Goal: Information Seeking & Learning: Find specific fact

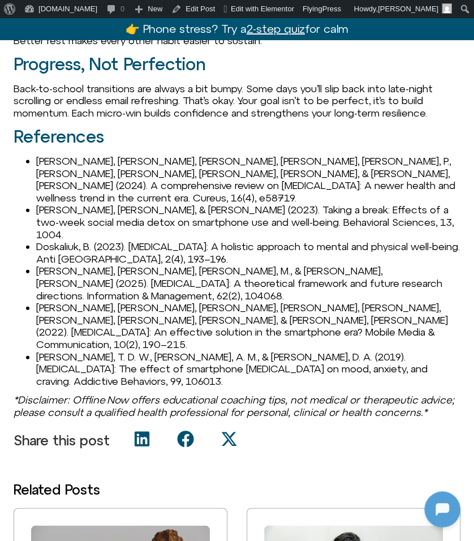
scroll to position [1082, 0]
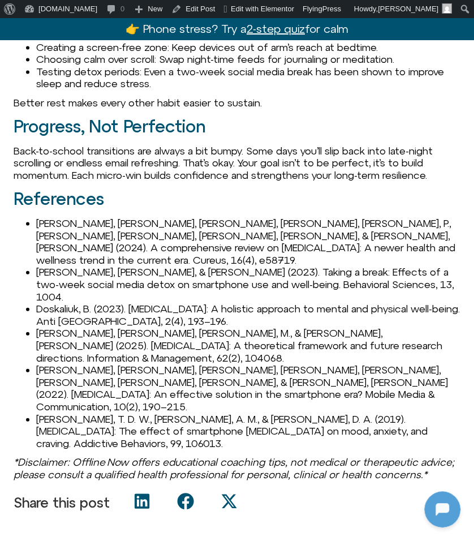
click at [40, 223] on li "[PERSON_NAME], [PERSON_NAME], [PERSON_NAME], [PERSON_NAME], [PERSON_NAME], P., …" at bounding box center [248, 241] width 424 height 49
copy li "[PERSON_NAME]"
click at [64, 266] on li "[PERSON_NAME], [PERSON_NAME], & [PERSON_NAME] (2023). Taking a break: Effects o…" at bounding box center [248, 284] width 424 height 37
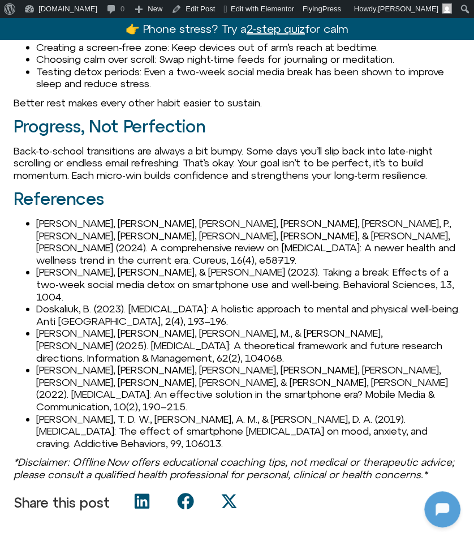
click at [50, 266] on li "[PERSON_NAME], [PERSON_NAME], & [PERSON_NAME] (2023). Taking a break: Effects o…" at bounding box center [248, 284] width 424 height 37
drag, startPoint x: 40, startPoint y: 259, endPoint x: 95, endPoint y: 260, distance: 54.9
click at [95, 266] on li "[PERSON_NAME], [PERSON_NAME], & [PERSON_NAME] (2023). Taking a break: Effects o…" at bounding box center [248, 284] width 424 height 37
drag, startPoint x: 37, startPoint y: 261, endPoint x: 139, endPoint y: 258, distance: 102.4
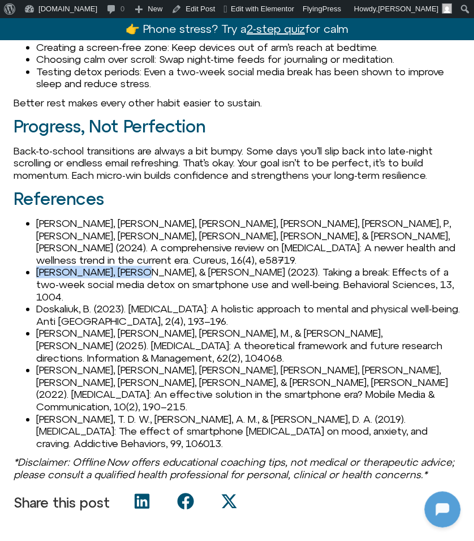
click at [139, 266] on li "[PERSON_NAME], [PERSON_NAME], & [PERSON_NAME] (2023). Taking a break: Effects o…" at bounding box center [248, 284] width 424 height 37
copy li "[PERSON_NAME], P., & [PERSON_NAME]"
click at [60, 303] on li "Doskaliuk, B. (2023). [MEDICAL_DATA]: A holistic approach to mental and physica…" at bounding box center [248, 315] width 424 height 24
copy li "Doskaliuk"
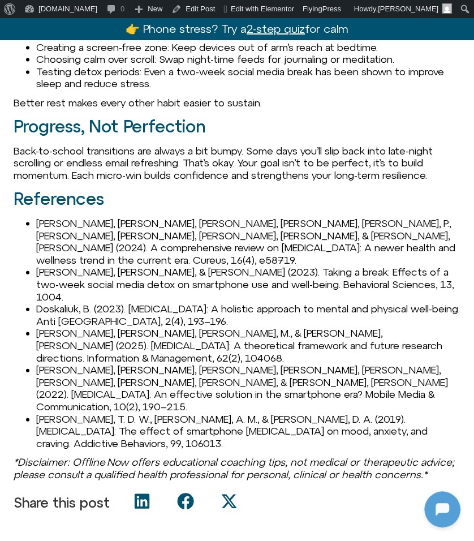
click at [53, 327] on li "[PERSON_NAME], [PERSON_NAME], [PERSON_NAME], M., & [PERSON_NAME], [PERSON_NAME]…" at bounding box center [248, 345] width 424 height 37
click at [51, 327] on li "[PERSON_NAME], [PERSON_NAME], [PERSON_NAME], M., & [PERSON_NAME], [PERSON_NAME]…" at bounding box center [248, 345] width 424 height 37
copy li "[PERSON_NAME]"
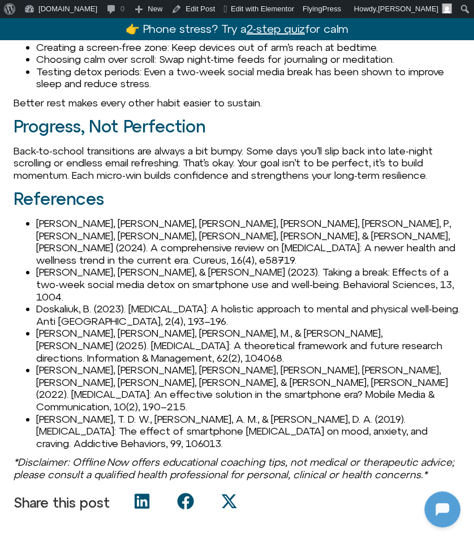
click at [57, 364] on li "[PERSON_NAME], [PERSON_NAME], [PERSON_NAME], [PERSON_NAME], [PERSON_NAME], [PER…" at bounding box center [248, 388] width 424 height 49
copy li "[PERSON_NAME]"
click at [72, 413] on li "[PERSON_NAME], T. D. W., [PERSON_NAME], A. M., & [PERSON_NAME], D. A. (2019). […" at bounding box center [248, 431] width 424 height 37
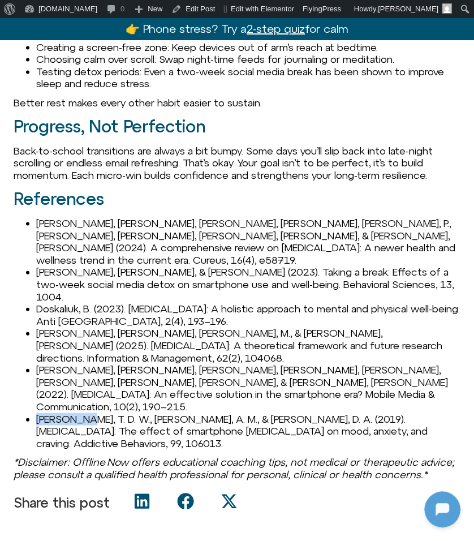
copy li "[PERSON_NAME]"
